Goal: Obtain resource: Obtain resource

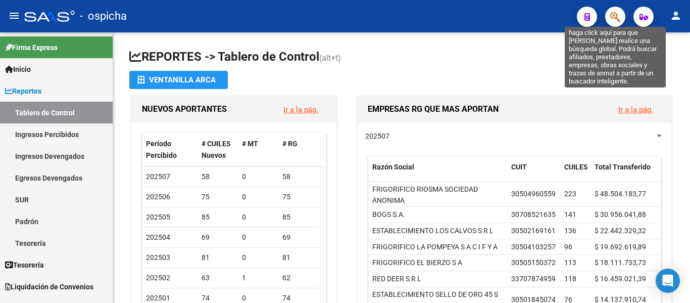
click at [614, 20] on icon "button" at bounding box center [615, 17] width 10 height 12
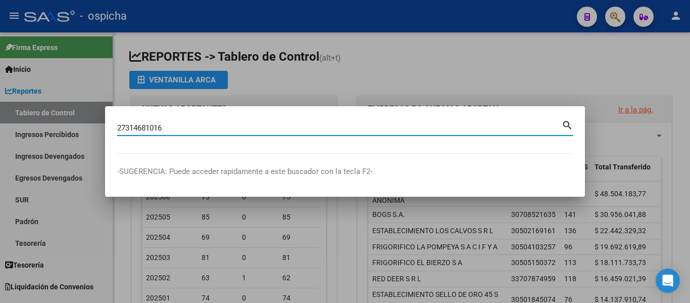
type input "27314681016"
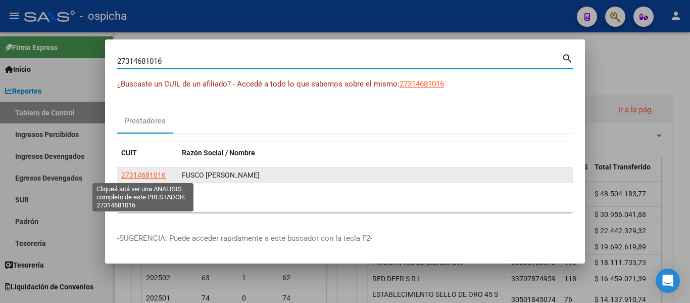
click at [143, 176] on span "27314681016" at bounding box center [143, 175] width 44 height 8
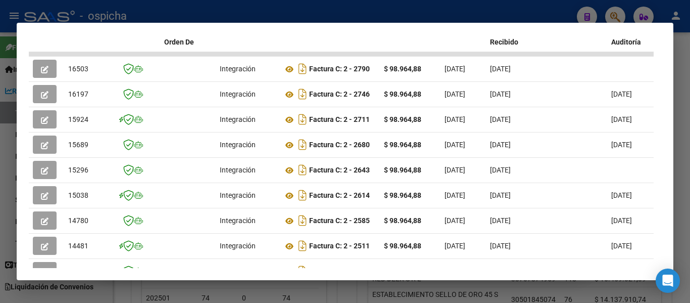
scroll to position [285, 0]
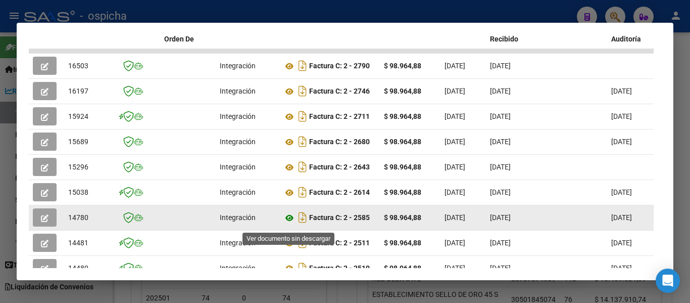
click at [288, 223] on icon at bounding box center [289, 218] width 13 height 12
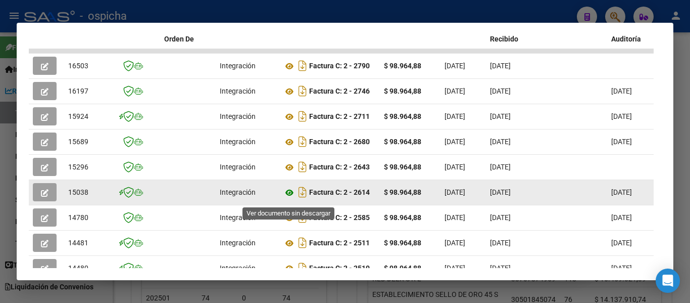
click at [289, 197] on icon at bounding box center [289, 192] width 13 height 12
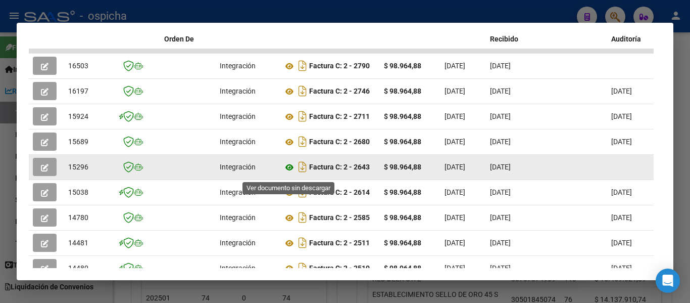
click at [288, 170] on icon at bounding box center [289, 167] width 13 height 12
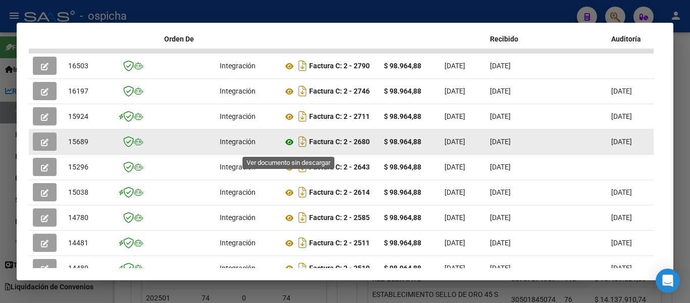
click at [288, 148] on icon at bounding box center [289, 142] width 13 height 12
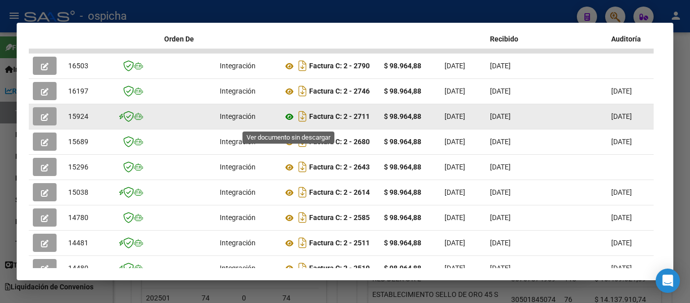
click at [289, 123] on icon at bounding box center [289, 117] width 13 height 12
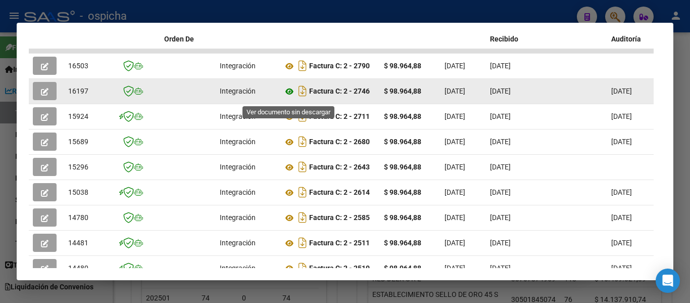
click at [285, 95] on icon at bounding box center [289, 91] width 13 height 12
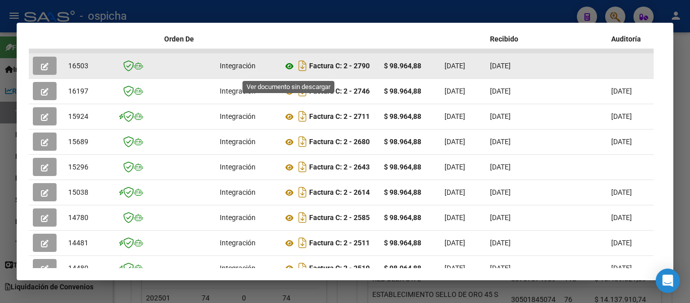
click at [287, 70] on icon at bounding box center [289, 66] width 13 height 12
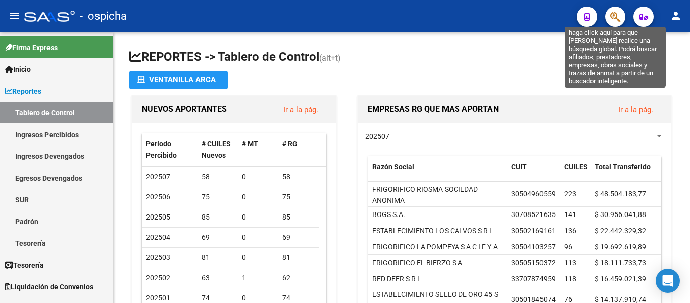
click at [619, 13] on icon "button" at bounding box center [615, 17] width 10 height 12
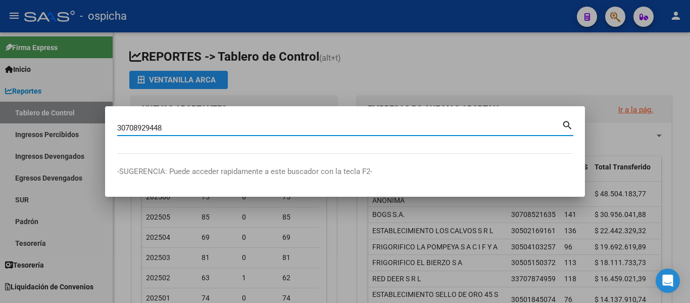
type input "30708929448"
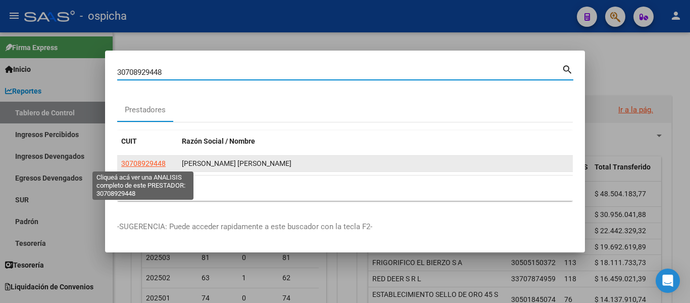
click at [153, 161] on span "30708929448" at bounding box center [143, 163] width 44 height 8
type textarea "30708929448"
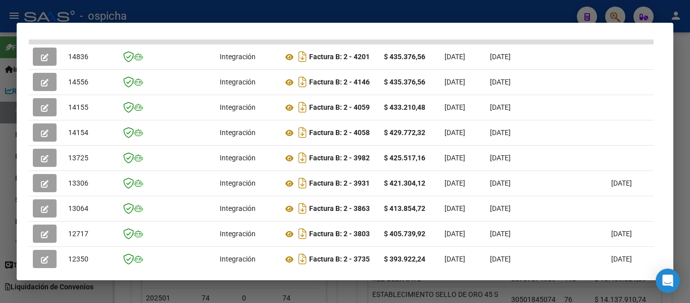
scroll to position [312, 0]
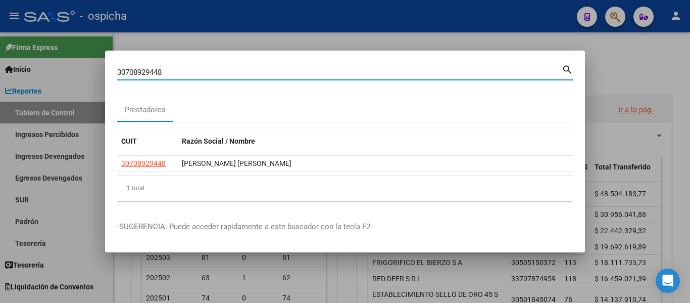
drag, startPoint x: 187, startPoint y: 75, endPoint x: 87, endPoint y: 54, distance: 102.2
click at [87, 54] on div "30708929448 Buscar (apellido, dni, [PERSON_NAME], [PERSON_NAME], cuit, obra soc…" at bounding box center [345, 151] width 690 height 303
type input "27299480785"
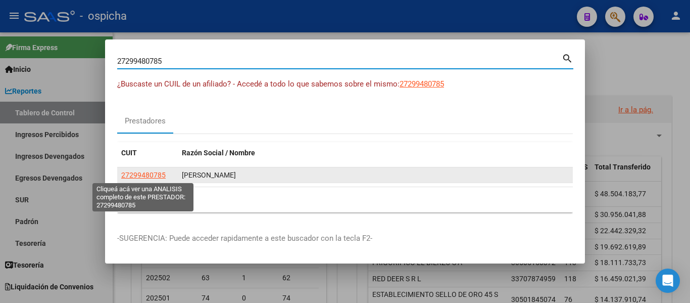
click at [159, 175] on span "27299480785" at bounding box center [143, 175] width 44 height 8
type textarea "27299480785"
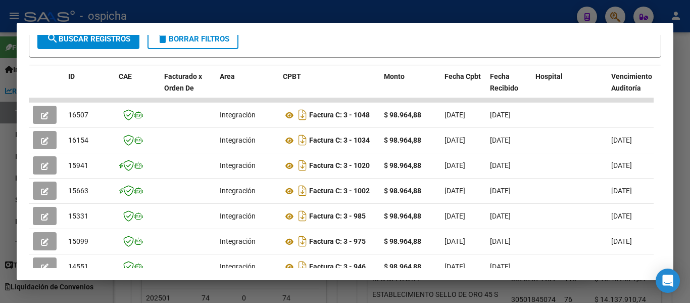
scroll to position [247, 0]
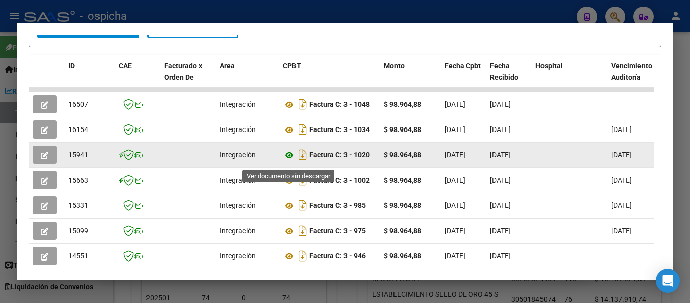
click at [290, 158] on icon at bounding box center [289, 155] width 13 height 12
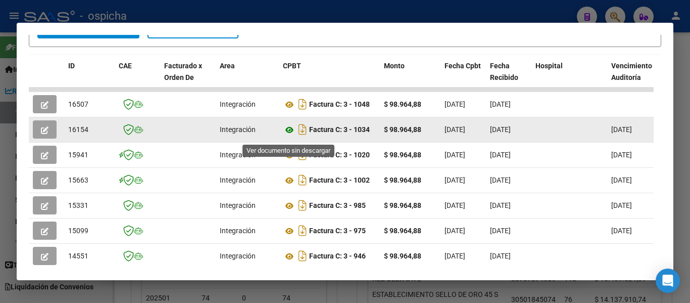
click at [289, 132] on icon at bounding box center [289, 130] width 13 height 12
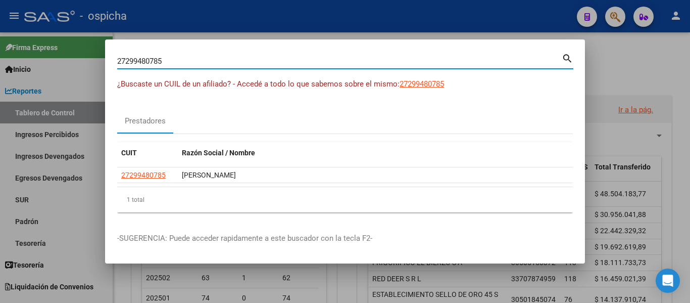
drag, startPoint x: 169, startPoint y: 57, endPoint x: 110, endPoint y: 50, distance: 59.5
click at [112, 50] on mat-dialog-container "27299480785 Buscar (apellido, dni, cuil, [PERSON_NAME], cuit, obra social) sear…" at bounding box center [345, 151] width 480 height 224
type input "27360712643"
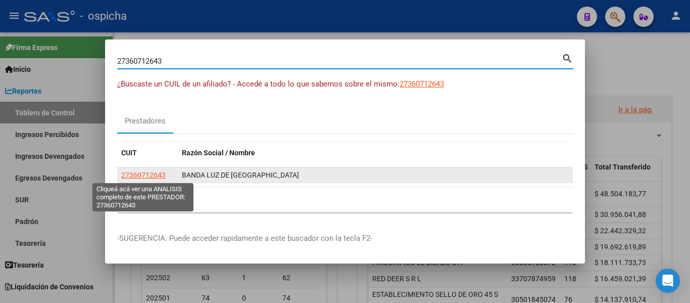
click at [154, 173] on span "27360712643" at bounding box center [143, 175] width 44 height 8
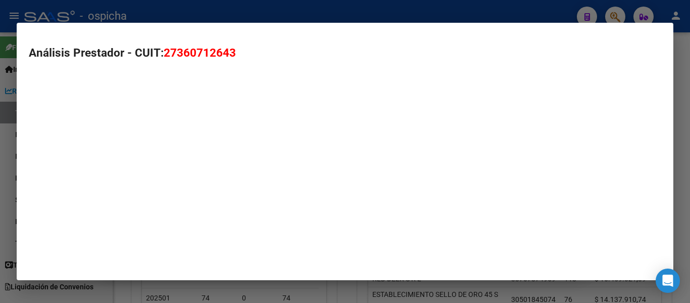
type textarea "27360712643"
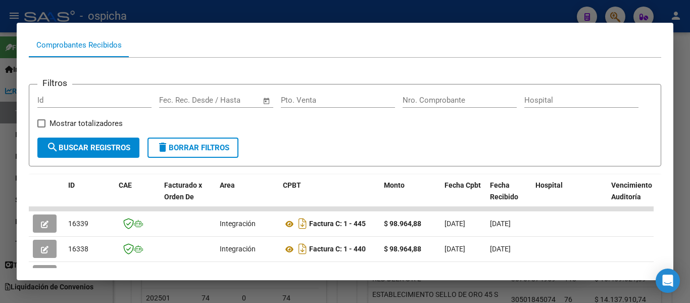
scroll to position [206, 0]
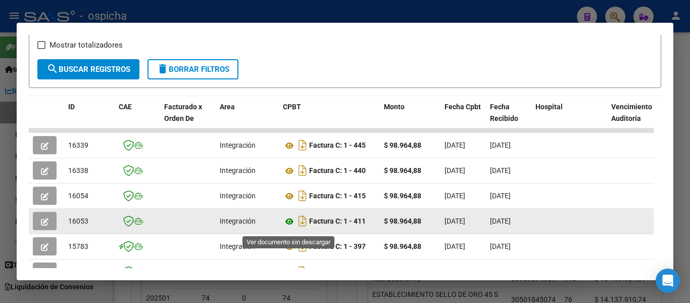
click at [289, 226] on icon at bounding box center [289, 221] width 13 height 12
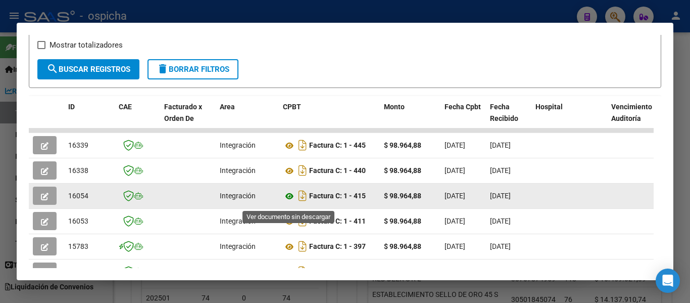
click at [287, 199] on icon at bounding box center [289, 196] width 13 height 12
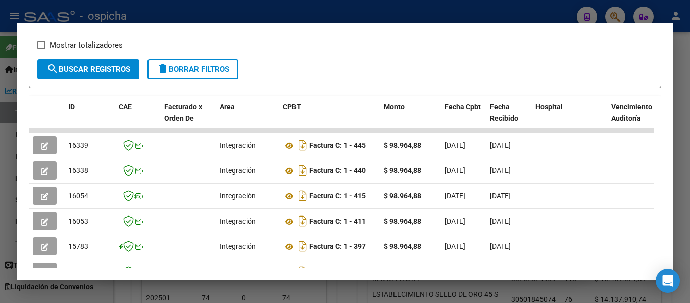
click at [328, 52] on div "Filtros Id Fecha inicio – Fecha fin Fec. Rec. Desde / Hasta Pto. Venta Nro. Com…" at bounding box center [344, 36] width 615 height 45
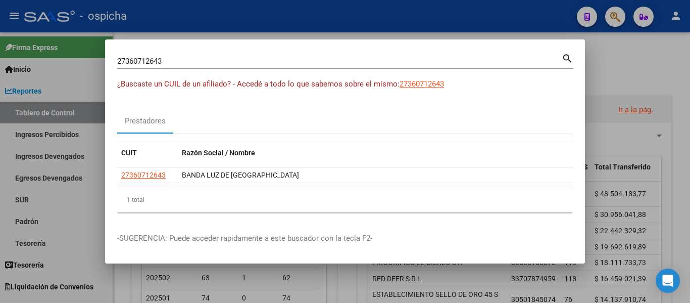
drag, startPoint x: 179, startPoint y: 68, endPoint x: 54, endPoint y: 53, distance: 125.7
click at [54, 53] on div "27360712643 Buscar (apellido, dni, cuil, nro traspaso, cuit, obra social) searc…" at bounding box center [345, 151] width 690 height 303
click at [608, 68] on div at bounding box center [345, 151] width 690 height 303
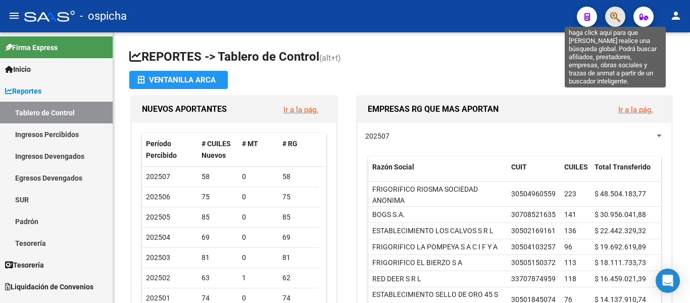
click at [615, 15] on icon "button" at bounding box center [615, 17] width 10 height 12
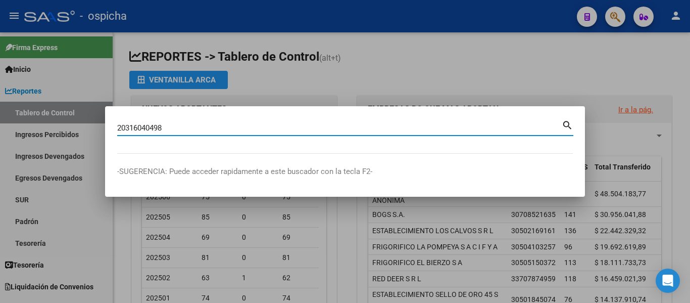
type input "20316040498"
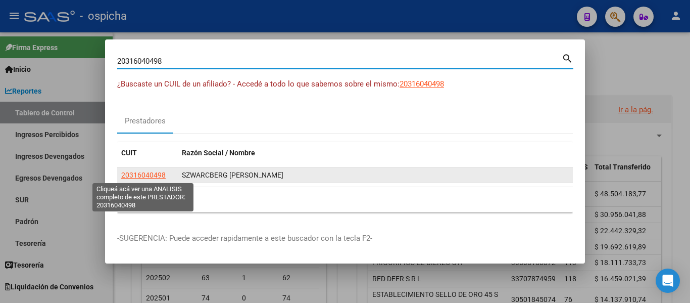
click at [159, 175] on span "20316040498" at bounding box center [143, 175] width 44 height 8
type textarea "20316040498"
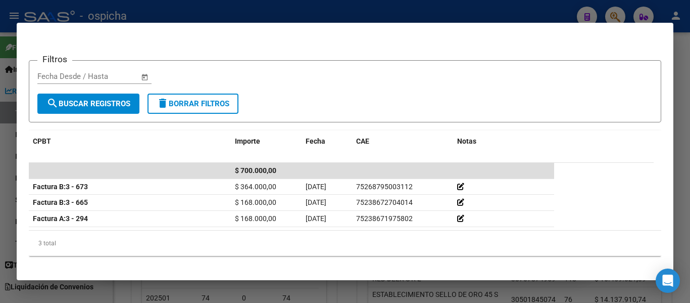
scroll to position [151, 0]
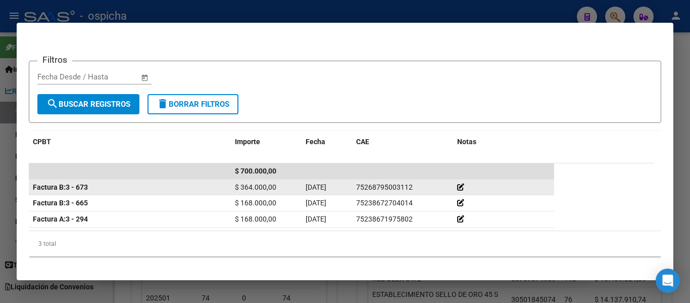
click at [462, 183] on icon at bounding box center [460, 186] width 7 height 7
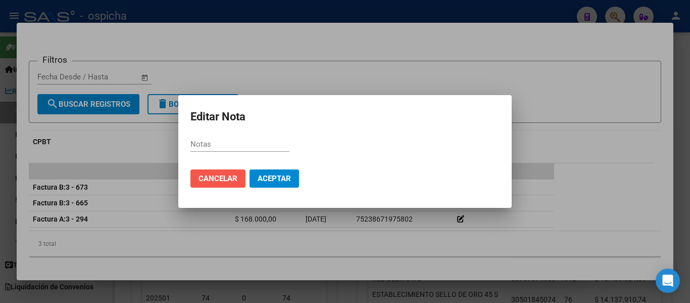
click at [204, 179] on span "Cancelar" at bounding box center [218, 178] width 39 height 9
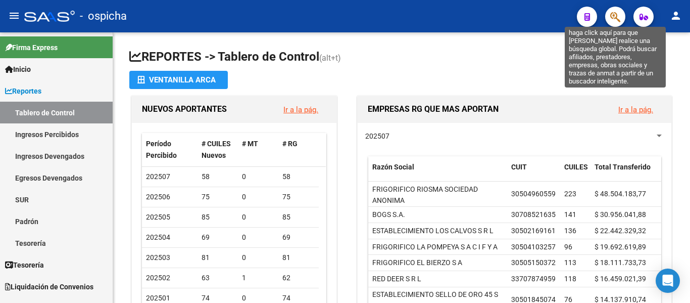
click at [611, 20] on icon "button" at bounding box center [615, 17] width 10 height 12
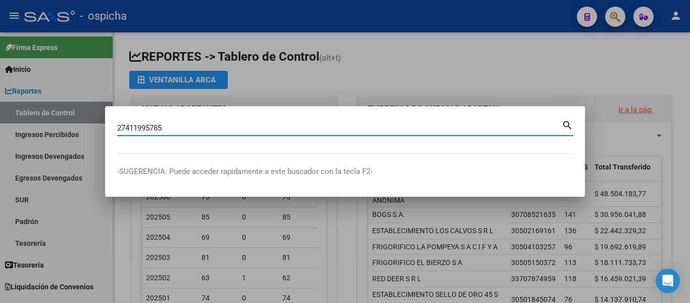
type input "27411995785"
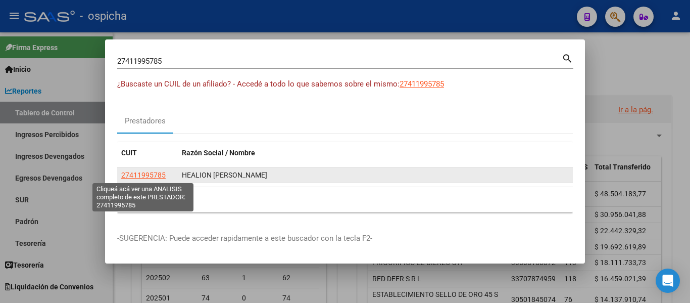
click at [150, 171] on span "27411995785" at bounding box center [143, 175] width 44 height 8
type textarea "27411995785"
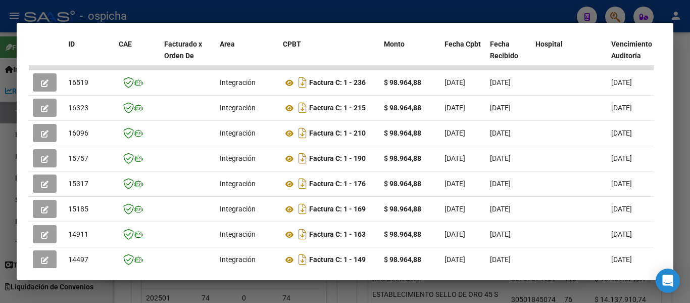
scroll to position [277, 0]
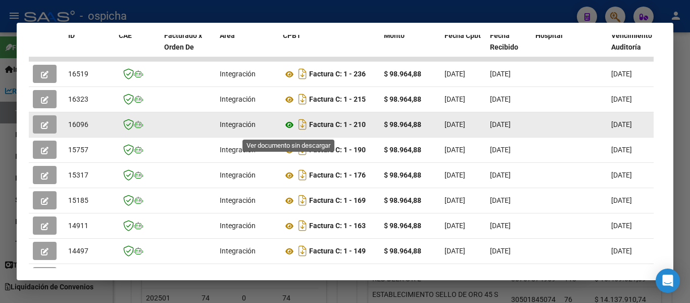
click at [287, 131] on icon at bounding box center [289, 125] width 13 height 12
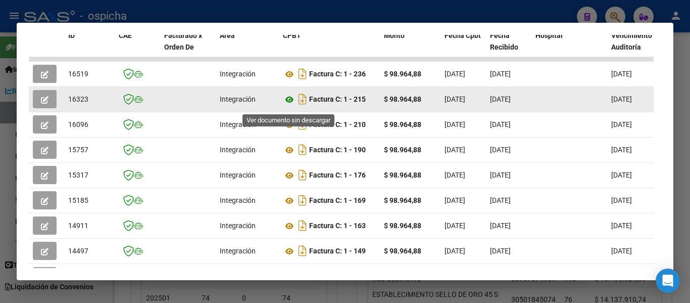
click at [288, 105] on icon at bounding box center [289, 99] width 13 height 12
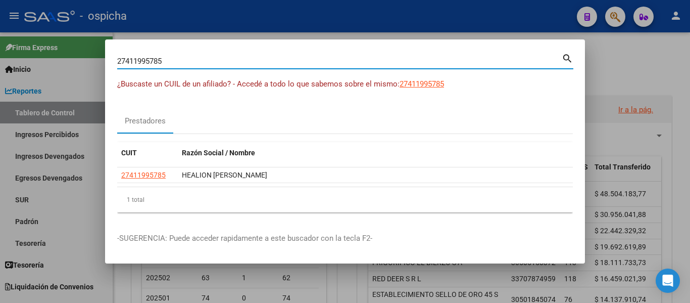
drag, startPoint x: 164, startPoint y: 61, endPoint x: 58, endPoint y: 38, distance: 108.4
click at [58, 38] on div "27411995785 Buscar (apellido, dni, cuil, nro traspaso, cuit, obra social) searc…" at bounding box center [345, 151] width 690 height 303
type input "DELLI CARPINI"
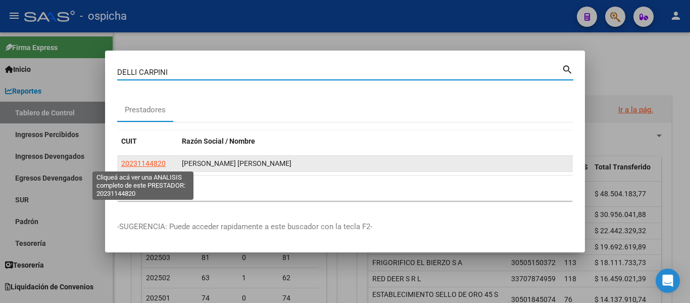
click at [157, 159] on span "20231144820" at bounding box center [143, 163] width 44 height 8
type textarea "20231144820"
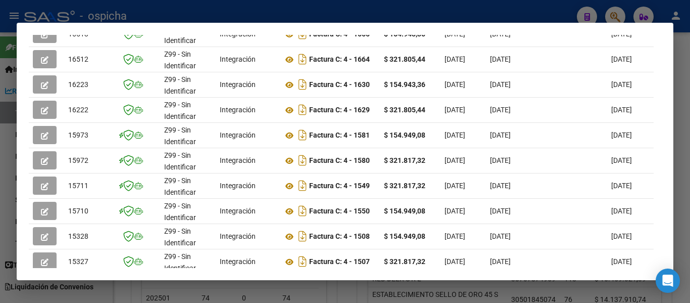
scroll to position [298, 0]
